Goal: Task Accomplishment & Management: Manage account settings

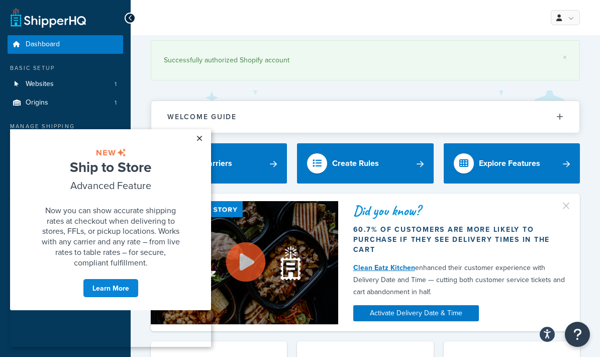
click at [198, 137] on link "×" at bounding box center [200, 138] width 18 height 18
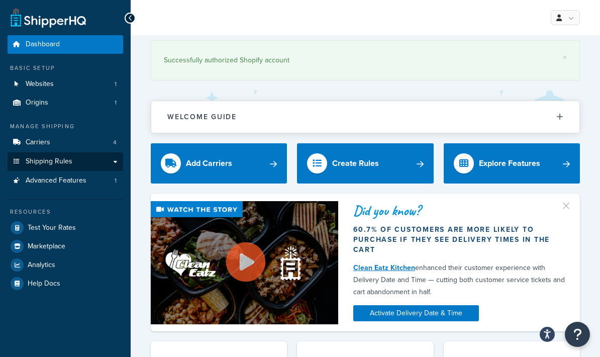
click at [42, 160] on span "Shipping Rules" at bounding box center [49, 161] width 47 height 9
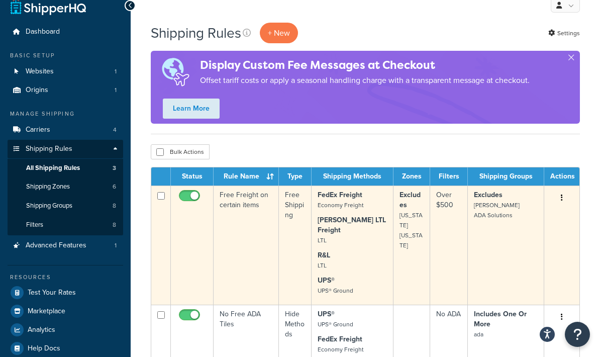
scroll to position [12, 0]
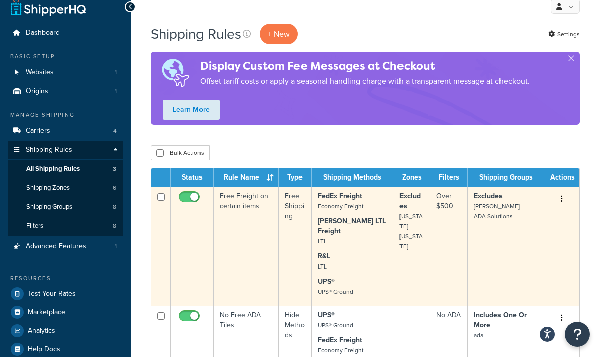
click at [265, 218] on td "Free Freight on certain items" at bounding box center [246, 246] width 65 height 119
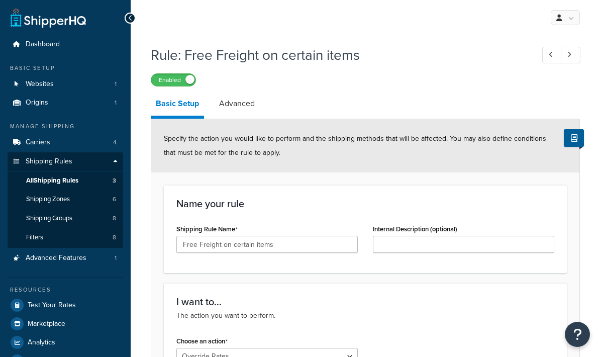
select select "OVERRIDE"
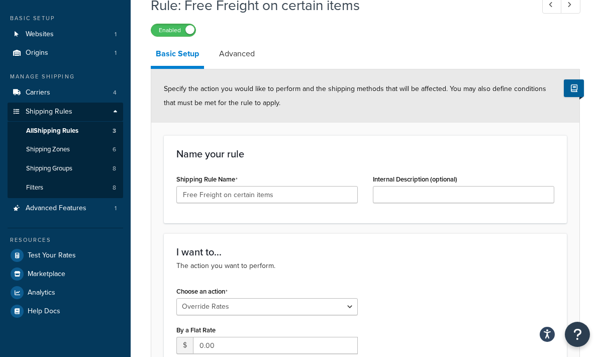
scroll to position [32, 0]
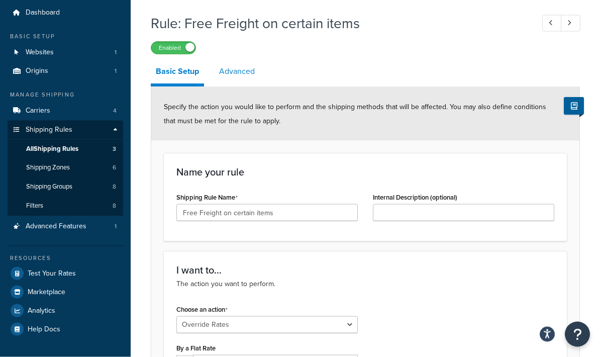
click at [241, 70] on link "Advanced" at bounding box center [237, 72] width 46 height 24
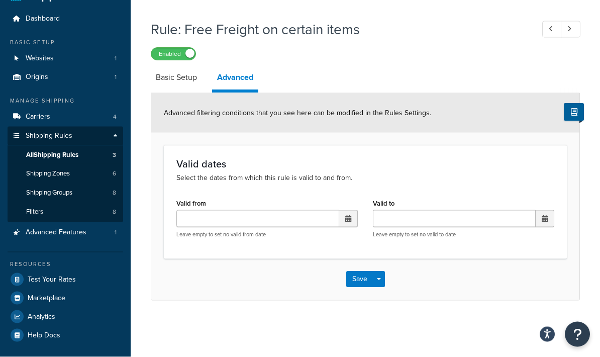
scroll to position [32, 0]
click at [183, 74] on link "Basic Setup" at bounding box center [176, 78] width 51 height 24
select select "OVERRIDE"
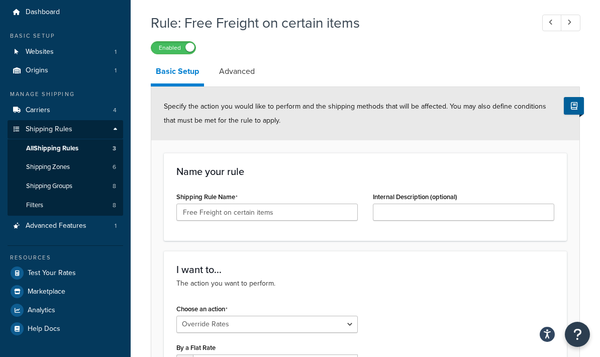
click at [52, 147] on span "All Shipping Rules" at bounding box center [52, 148] width 52 height 9
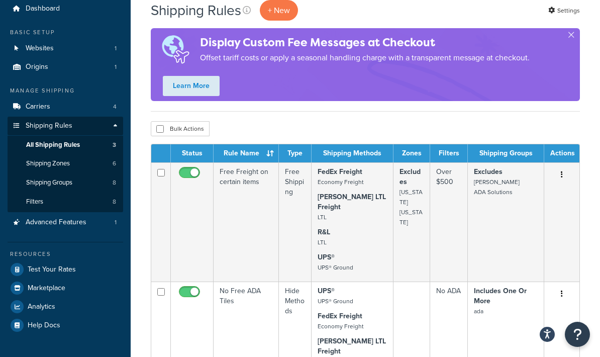
scroll to position [43, 0]
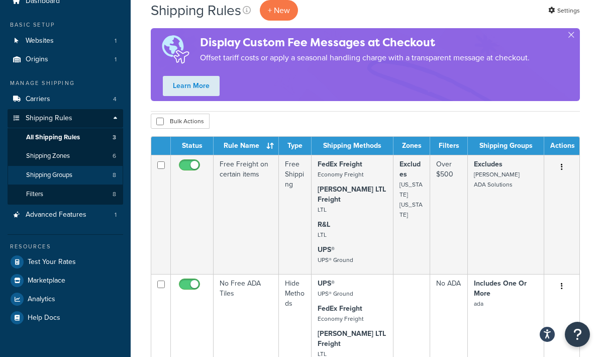
click at [63, 172] on span "Shipping Groups" at bounding box center [49, 175] width 46 height 9
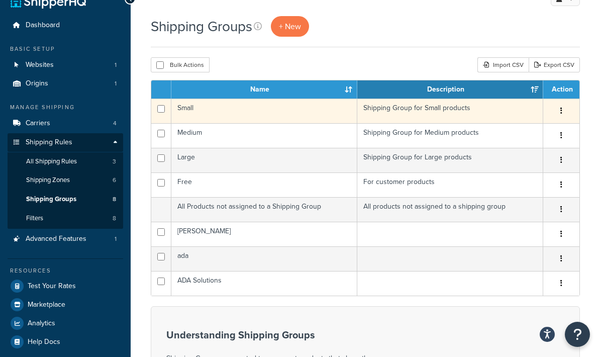
scroll to position [14, 0]
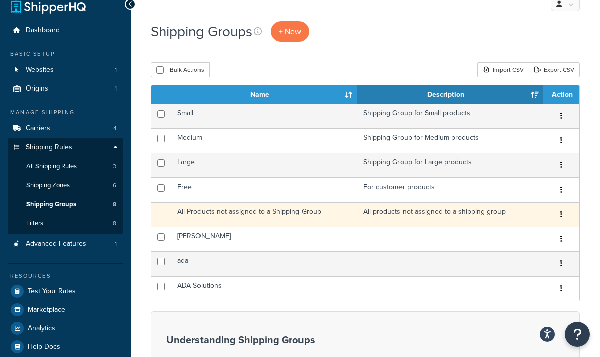
click at [306, 214] on td "All Products not assigned to a Shipping Group" at bounding box center [264, 214] width 186 height 25
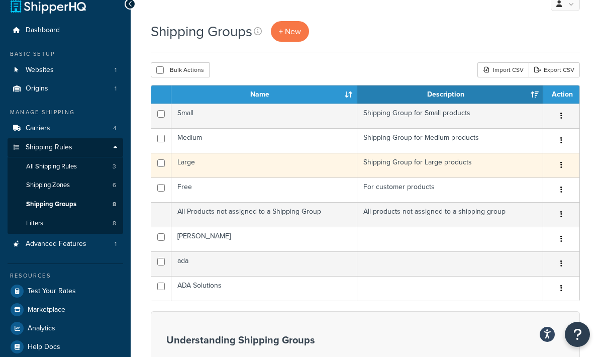
click at [270, 162] on td "Large" at bounding box center [264, 165] width 186 height 25
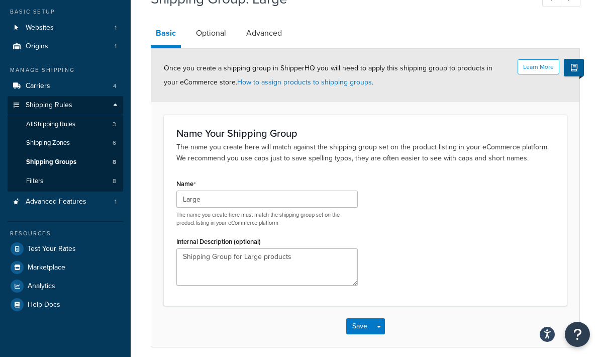
scroll to position [55, 0]
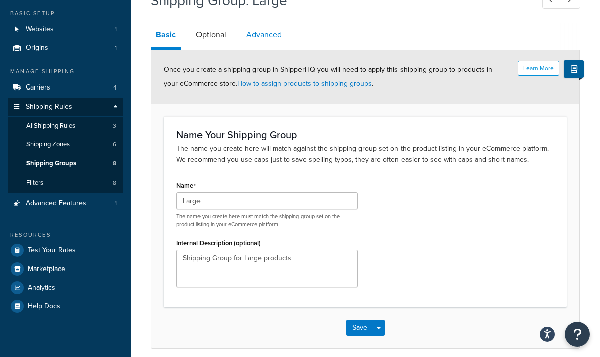
click at [266, 38] on link "Advanced" at bounding box center [264, 35] width 46 height 24
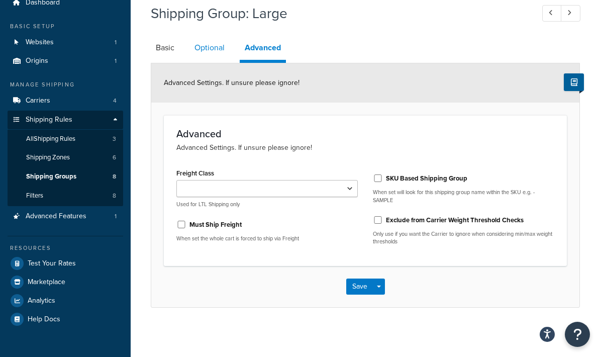
click at [216, 49] on link "Optional" at bounding box center [210, 48] width 40 height 24
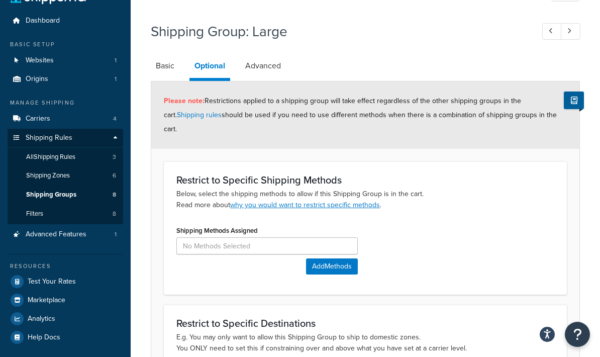
scroll to position [22, 0]
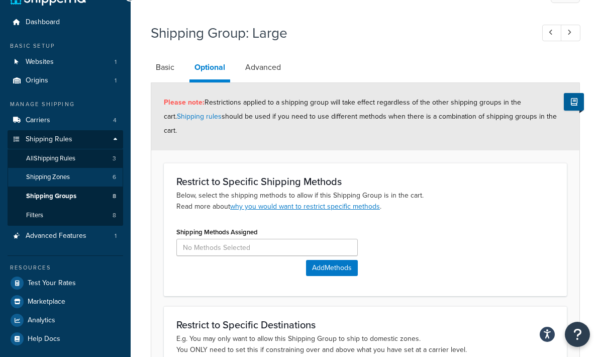
click at [63, 173] on span "Shipping Zones" at bounding box center [48, 177] width 44 height 9
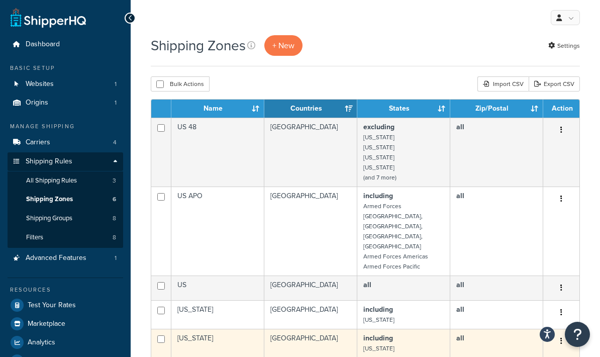
click at [209, 329] on td "[US_STATE]" at bounding box center [217, 343] width 93 height 29
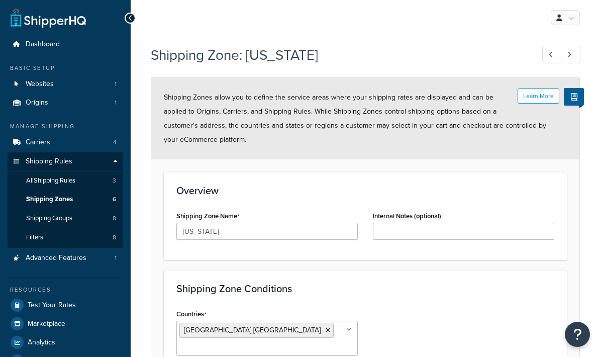
select select "including"
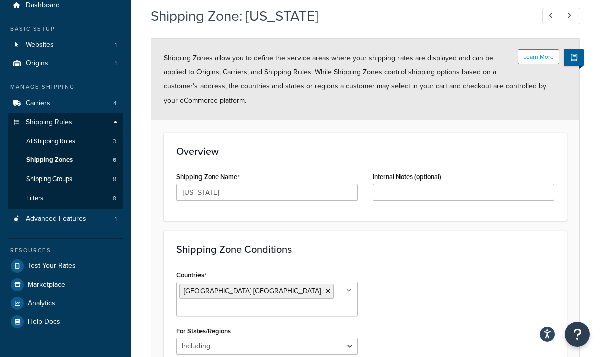
scroll to position [38, 0]
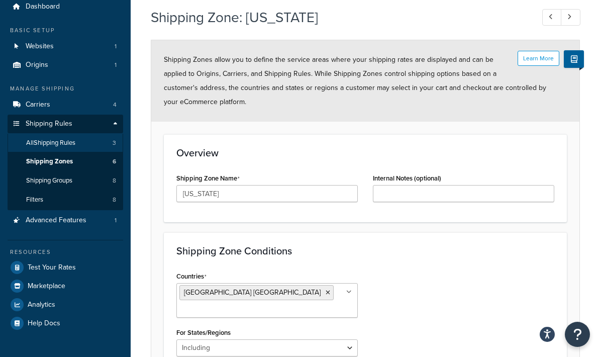
click at [73, 139] on span "All Shipping Rules" at bounding box center [50, 143] width 49 height 9
